Goal: Transaction & Acquisition: Purchase product/service

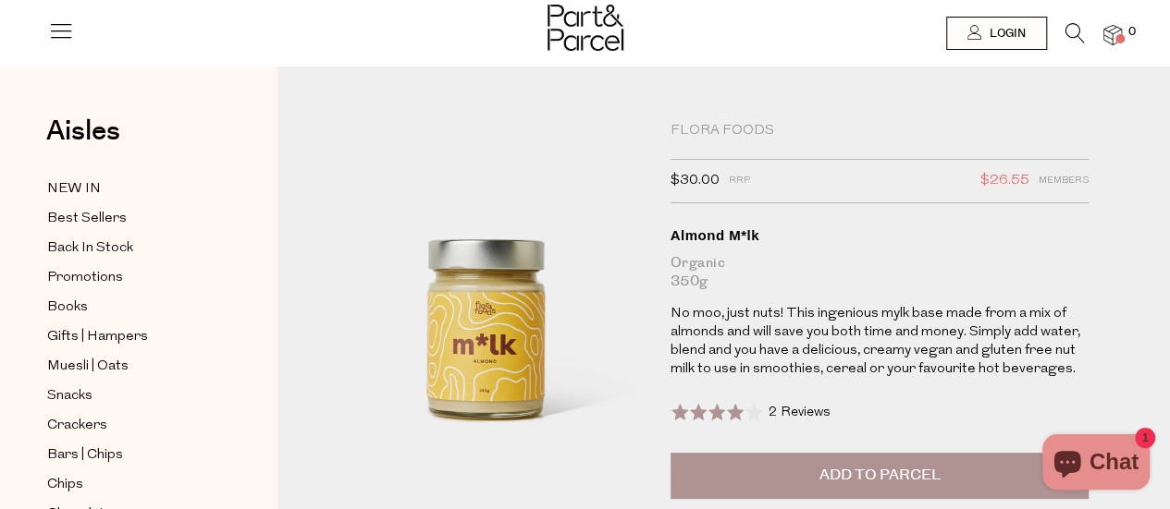
click at [1080, 26] on icon at bounding box center [1074, 33] width 19 height 20
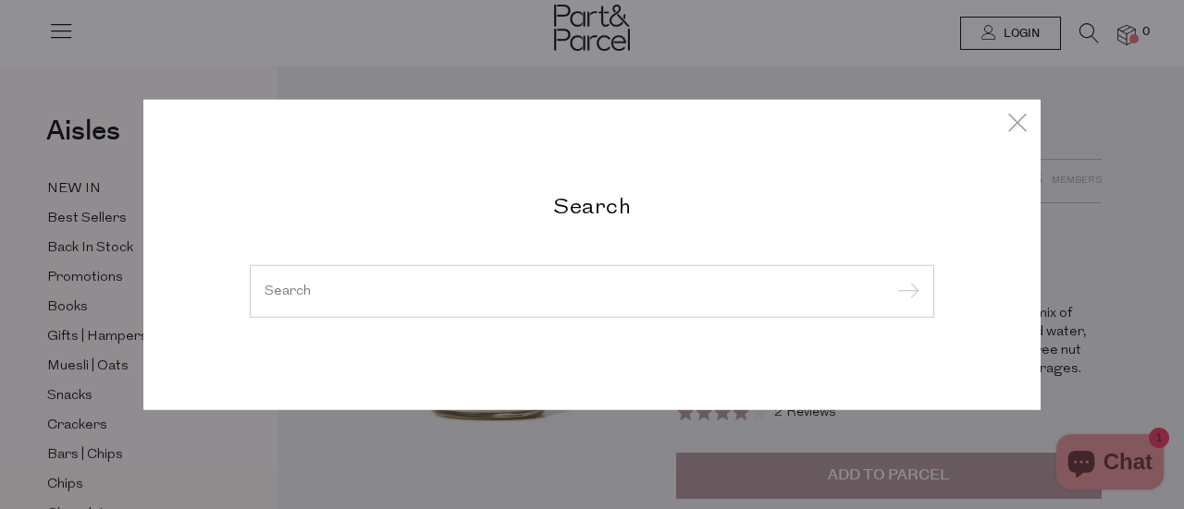
click at [619, 218] on h2 "Search" at bounding box center [592, 204] width 684 height 27
click at [560, 293] on input "search" at bounding box center [591, 291] width 655 height 14
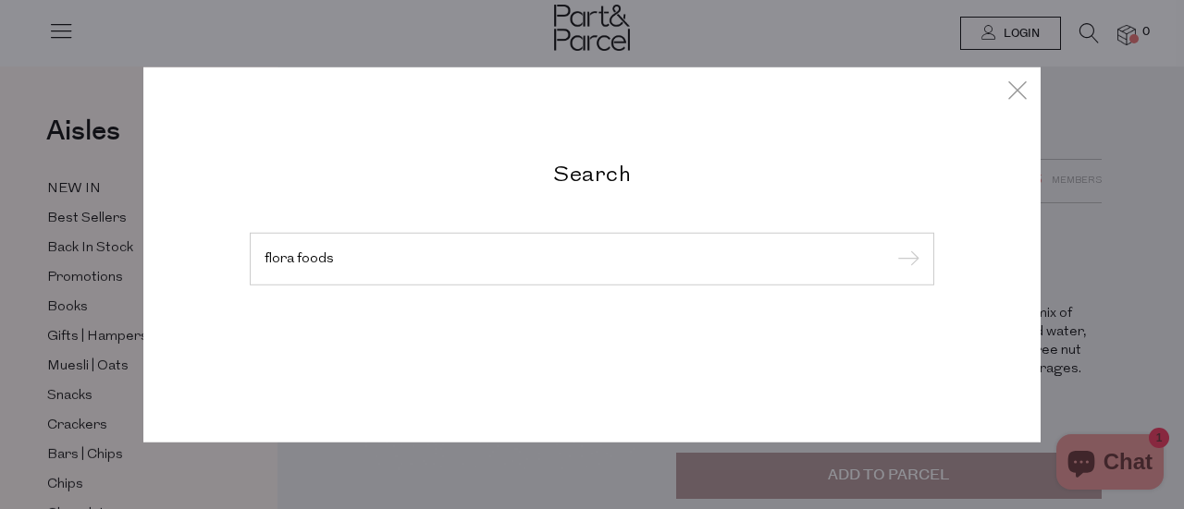
type input "flora foods"
click at [891, 246] on input "submit" at bounding box center [905, 260] width 28 height 28
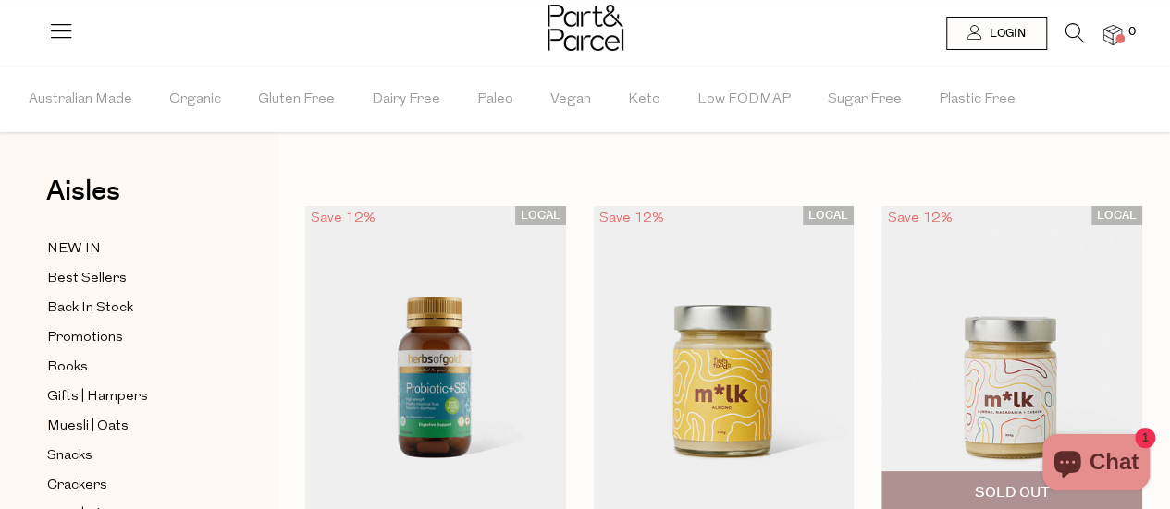
click at [963, 375] on img at bounding box center [1011, 359] width 261 height 307
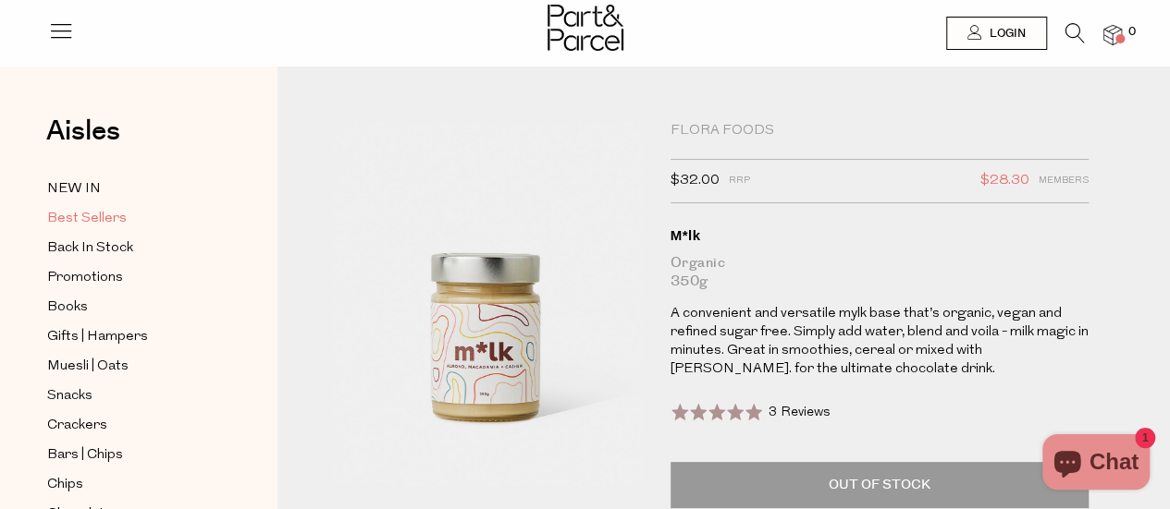
click at [116, 216] on span "Best Sellers" at bounding box center [87, 219] width 80 height 22
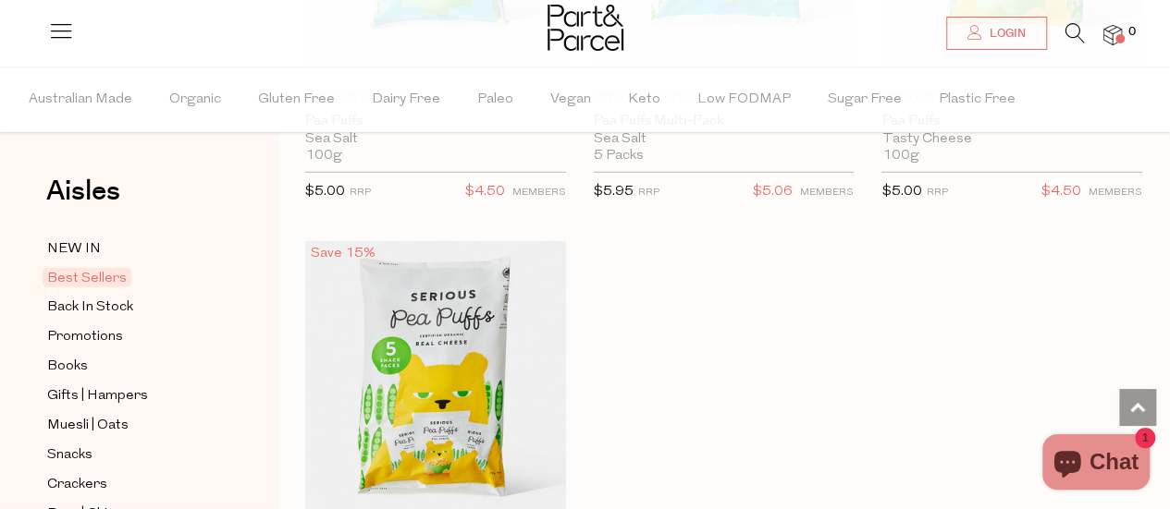
scroll to position [6380, 0]
